Goal: Find specific page/section: Find specific page/section

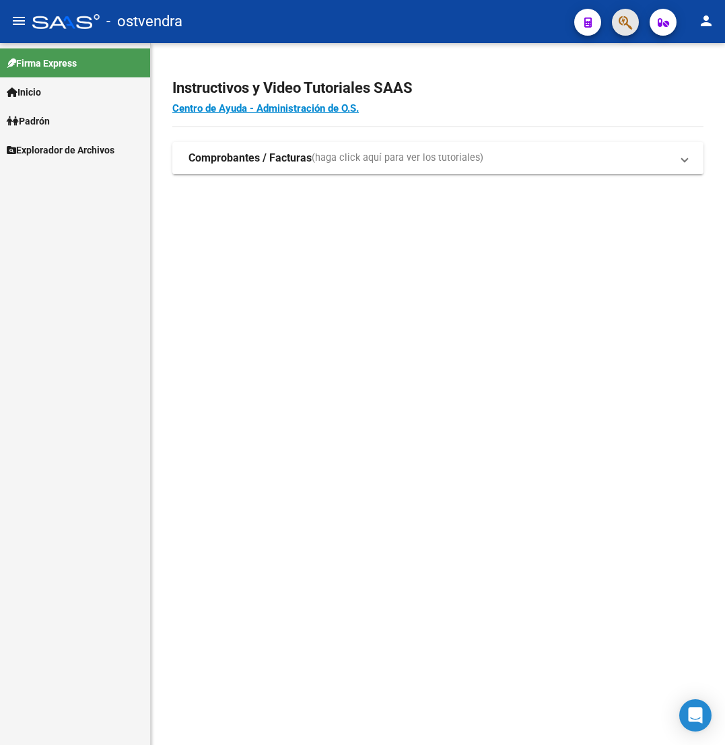
click at [616, 19] on button "button" at bounding box center [625, 22] width 27 height 27
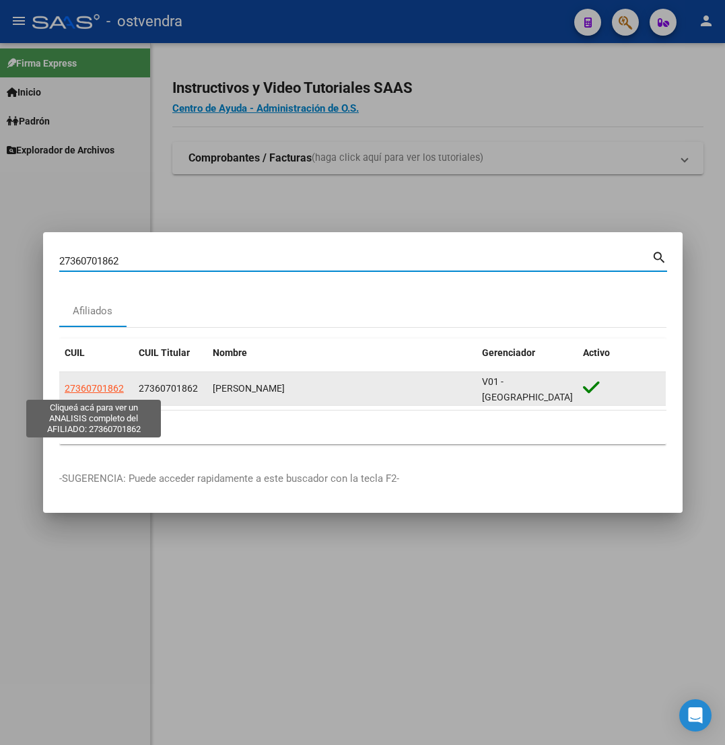
click at [95, 384] on span "27360701862" at bounding box center [94, 388] width 59 height 11
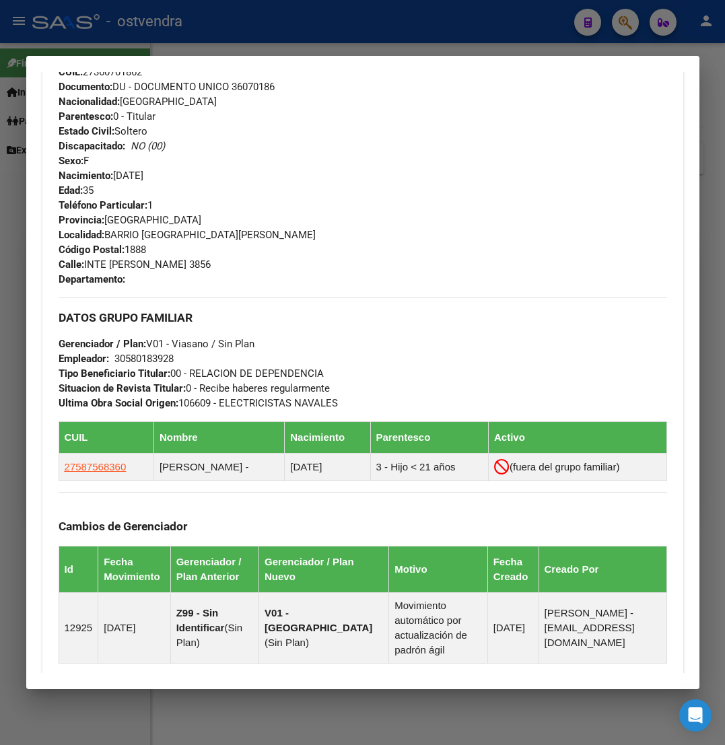
scroll to position [505, 0]
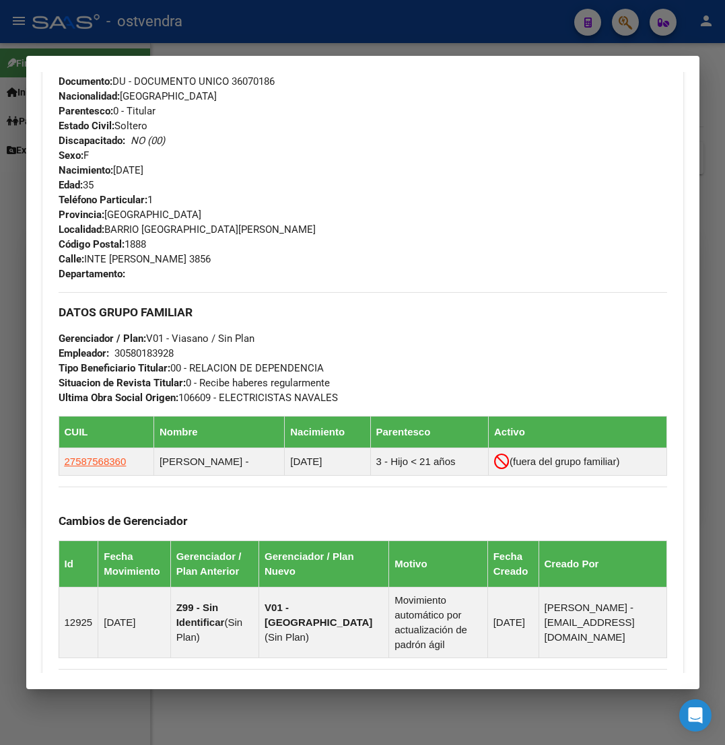
click at [432, 29] on div at bounding box center [362, 372] width 725 height 745
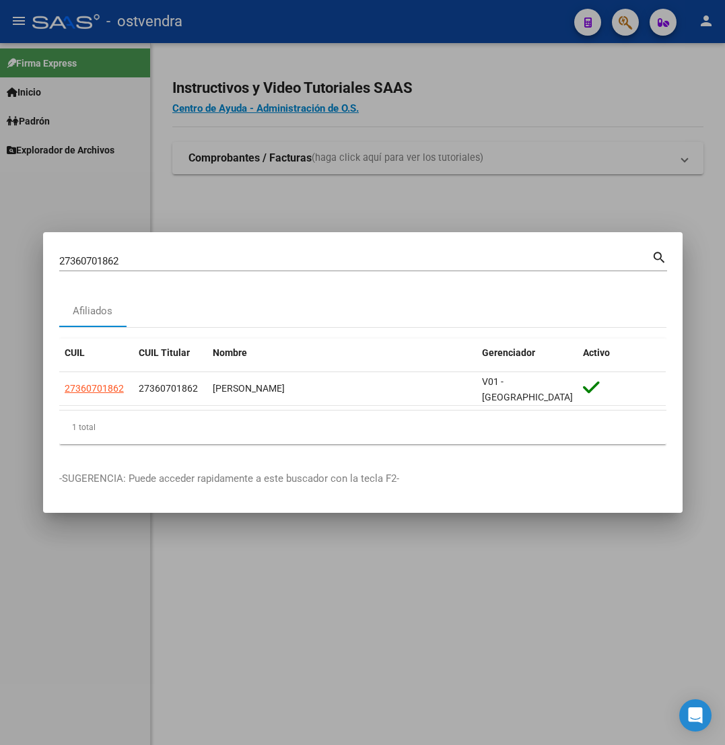
click at [330, 256] on div "27360701862 Buscar (apellido, dni, [PERSON_NAME], [PERSON_NAME], cuit, obra soc…" at bounding box center [355, 261] width 592 height 20
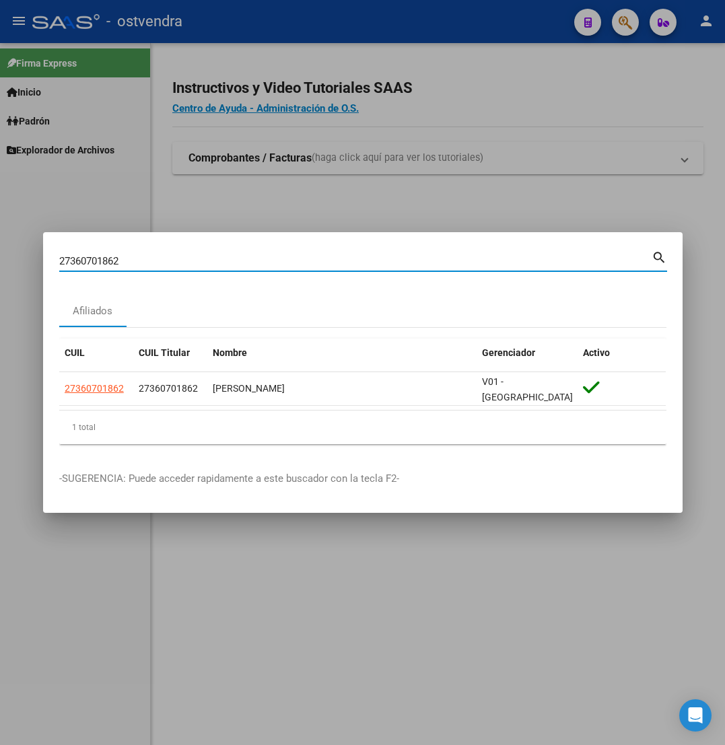
paste input "27266884880"
click at [334, 267] on input "2736070186227266884880" at bounding box center [355, 261] width 592 height 12
paste input
type input "27266884880"
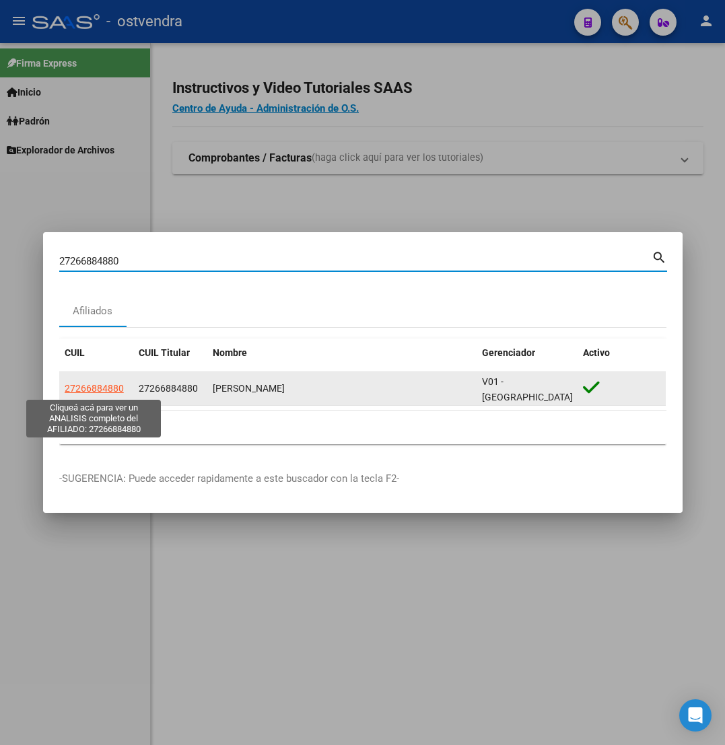
click at [102, 386] on span "27266884880" at bounding box center [94, 388] width 59 height 11
type textarea "27266884880"
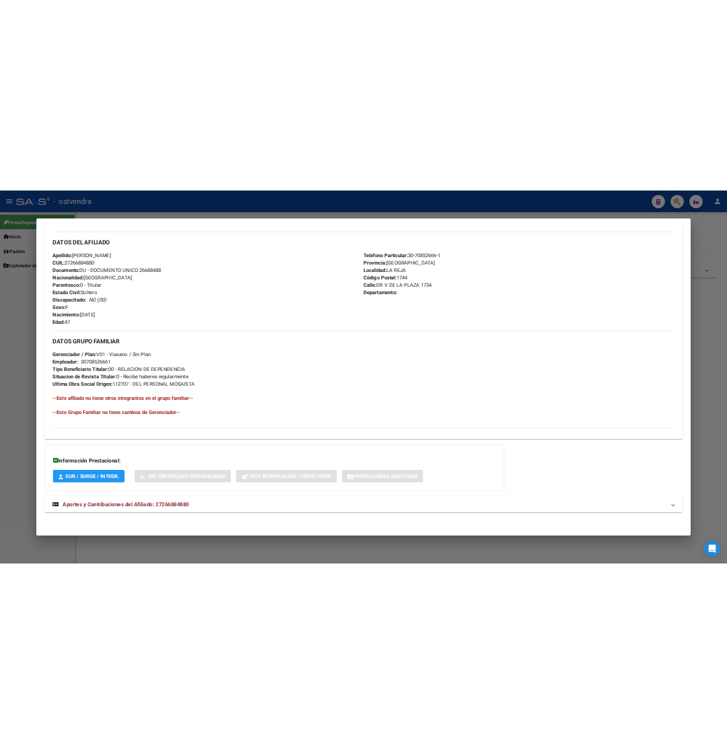
scroll to position [437, 0]
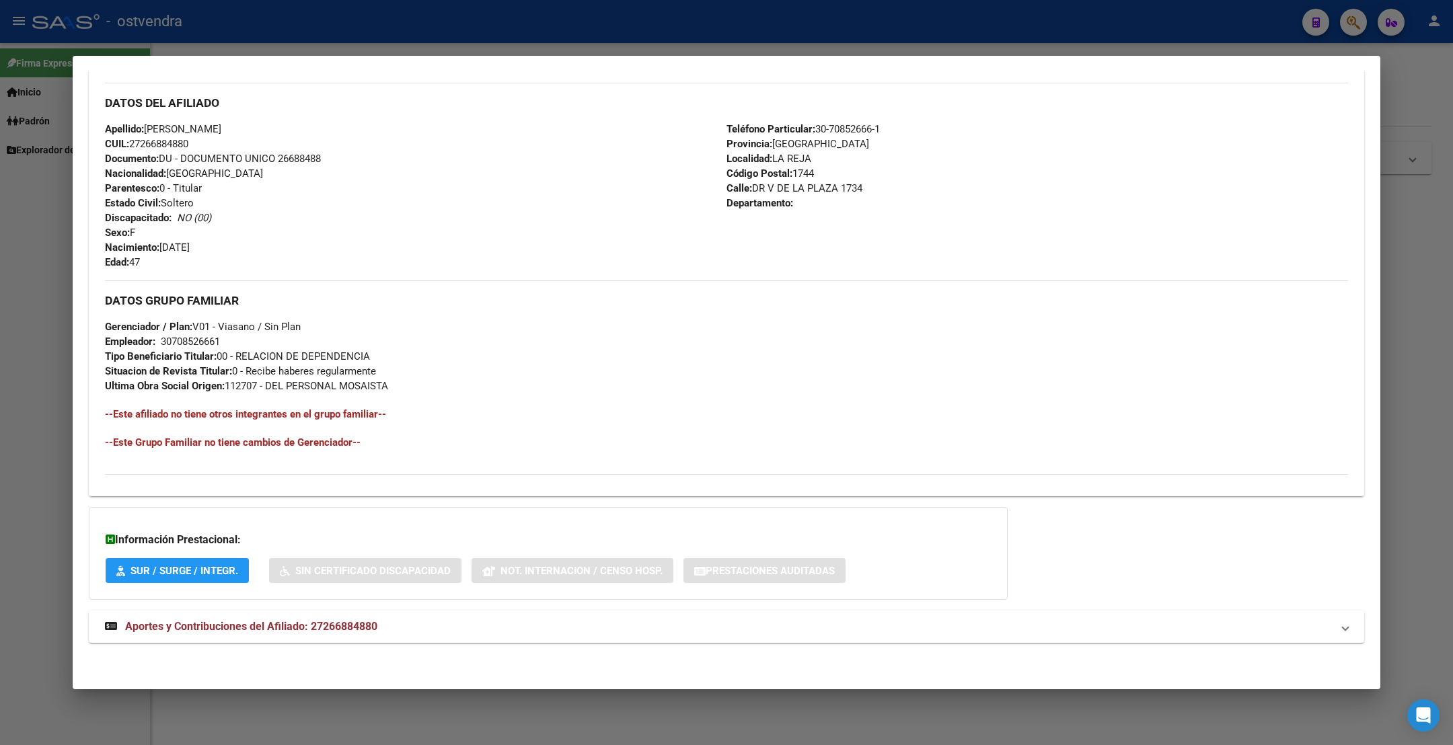
click at [724, 109] on div at bounding box center [726, 372] width 1453 height 745
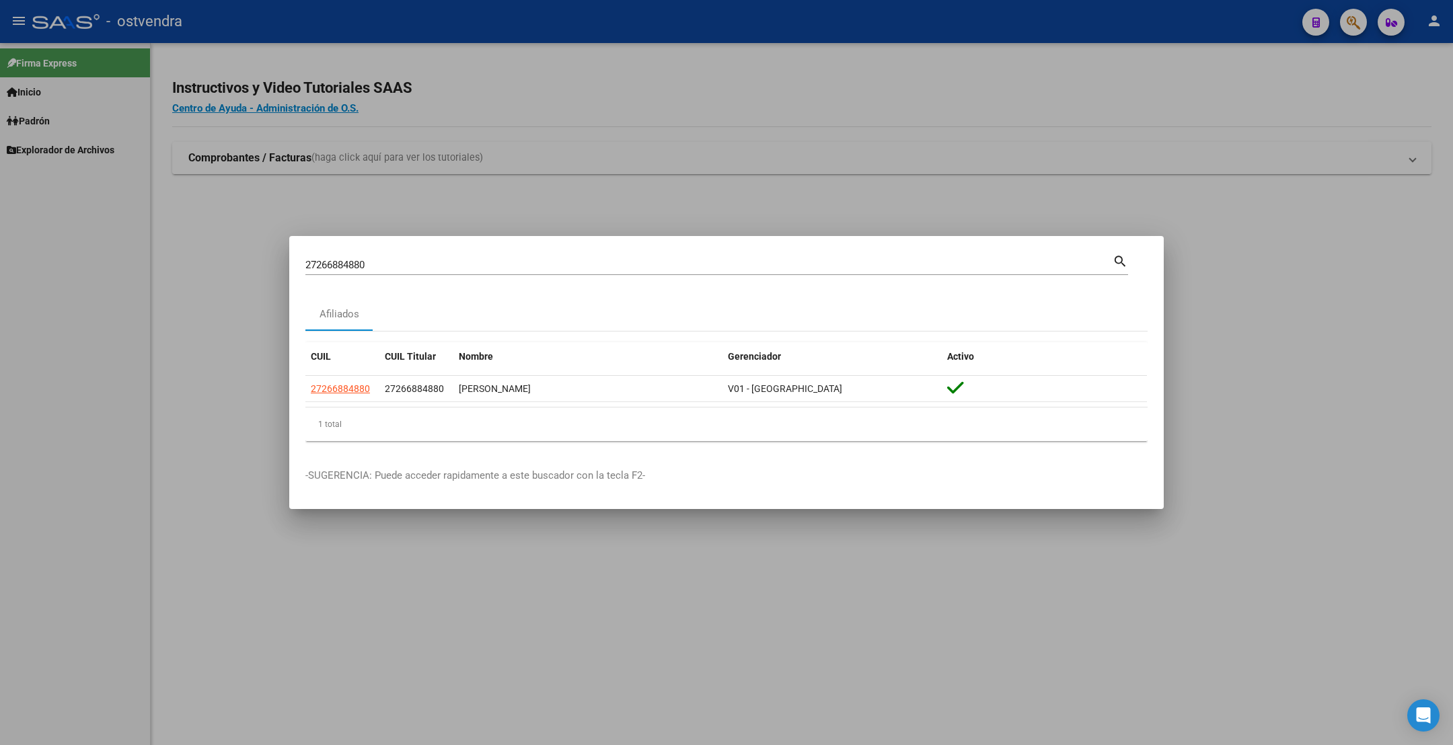
click at [724, 160] on div at bounding box center [726, 372] width 1453 height 745
